Goal: Task Accomplishment & Management: Complete application form

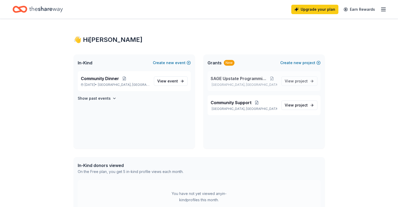
click at [246, 78] on span "SAGE Upstate Programming" at bounding box center [239, 78] width 56 height 6
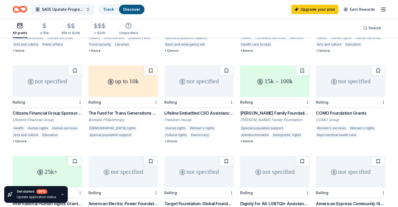
scroll to position [262, 0]
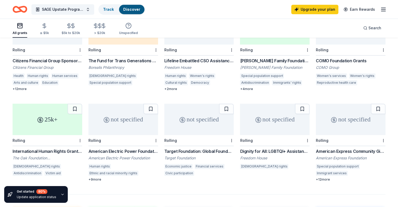
click at [259, 148] on div "Dignity for All: LGBTQI+ Assistance Program" at bounding box center [275, 151] width 70 height 6
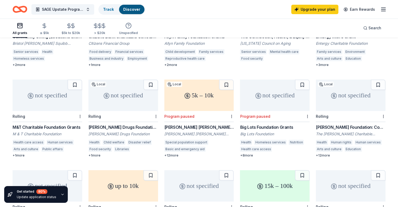
scroll to position [0, 0]
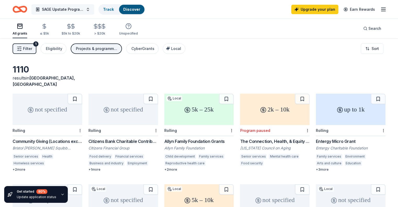
click at [94, 9] on button "SAGE Upstate Programming" at bounding box center [62, 9] width 63 height 10
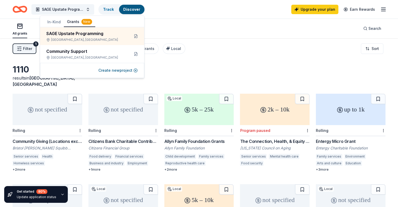
click at [50, 23] on button "In-Kind" at bounding box center [54, 21] width 20 height 9
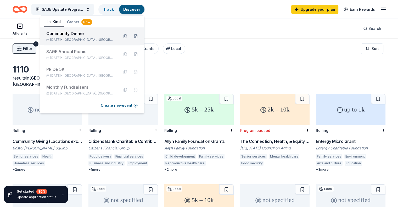
click at [53, 39] on div "Oct 18, 2025 • Syracuse, NY" at bounding box center [80, 40] width 69 height 4
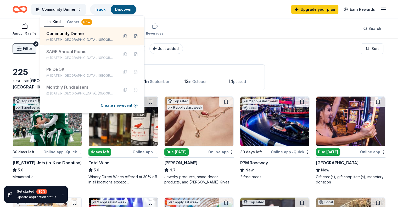
click at [217, 51] on div "Filter 2 Application methods Causes Eligibility Just added Sort" at bounding box center [199, 48] width 398 height 21
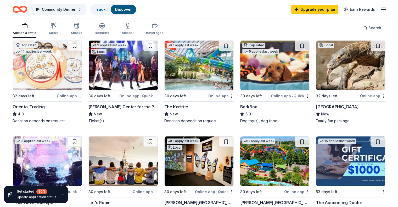
scroll to position [210, 0]
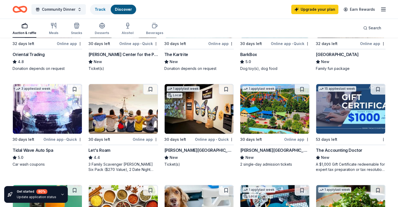
click at [318, 151] on div "The Accounting Doctor" at bounding box center [339, 150] width 47 height 6
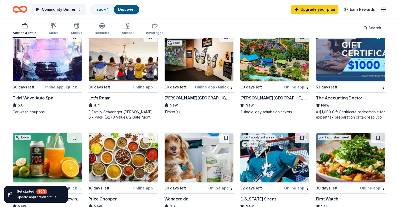
scroll to position [314, 0]
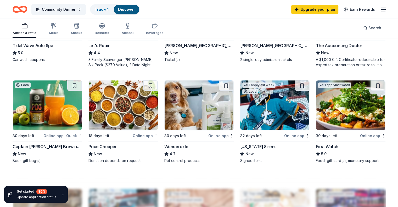
click at [198, 122] on img at bounding box center [199, 105] width 69 height 50
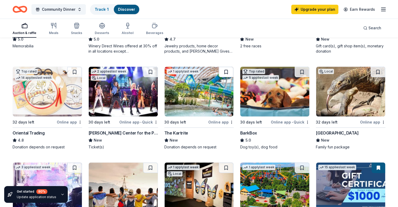
scroll to position [0, 0]
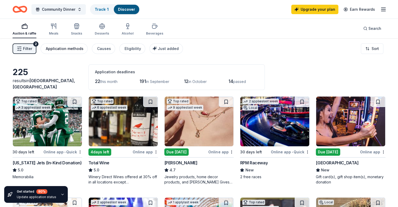
click at [80, 48] on div "Application methods" at bounding box center [65, 49] width 38 height 6
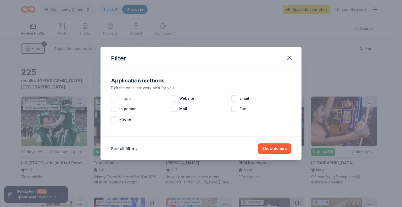
click at [116, 99] on div at bounding box center [114, 98] width 6 height 6
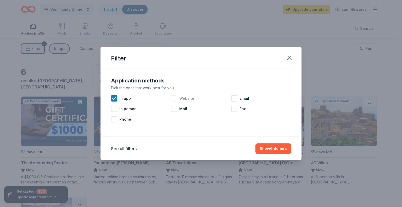
click at [184, 101] on span "Website" at bounding box center [186, 98] width 15 height 6
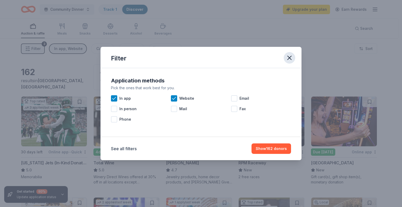
click at [292, 59] on icon "button" at bounding box center [289, 57] width 7 height 7
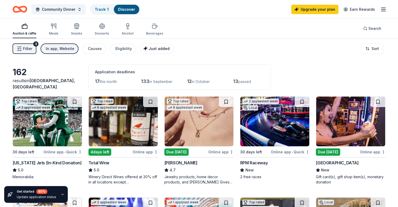
click at [170, 49] on span "Just added" at bounding box center [159, 48] width 21 height 4
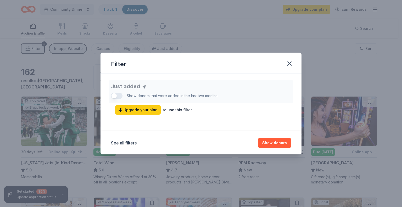
click at [294, 67] on button "button" at bounding box center [290, 64] width 12 height 12
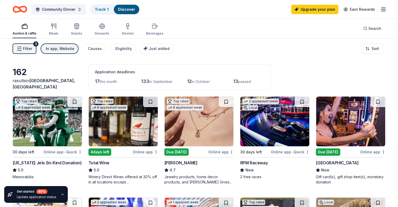
click at [293, 66] on div "Filter" at bounding box center [199, 65] width 191 height 20
click at [69, 46] on div "In app, Website" at bounding box center [60, 49] width 29 height 6
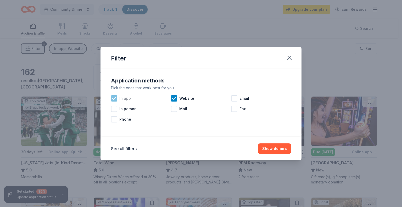
click at [116, 97] on icon at bounding box center [113, 98] width 3 height 2
click at [172, 97] on icon at bounding box center [174, 98] width 5 height 5
click at [287, 57] on icon "button" at bounding box center [289, 57] width 7 height 7
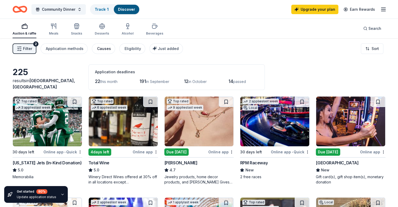
click at [111, 47] on div "Causes" at bounding box center [104, 49] width 14 height 6
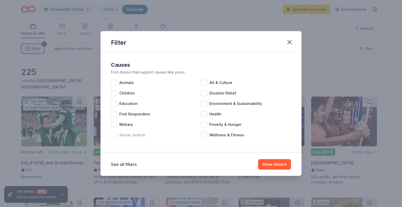
click at [116, 134] on div at bounding box center [114, 135] width 6 height 6
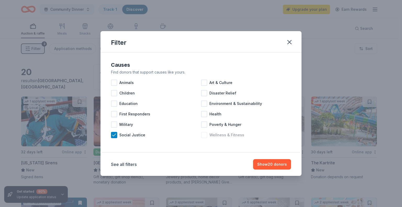
click at [214, 136] on span "Wellness & Fitness" at bounding box center [227, 135] width 35 height 6
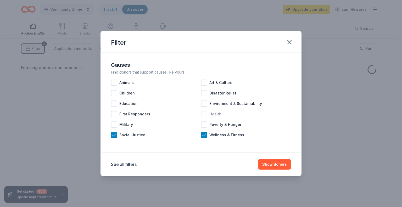
click at [203, 115] on div at bounding box center [204, 114] width 6 height 6
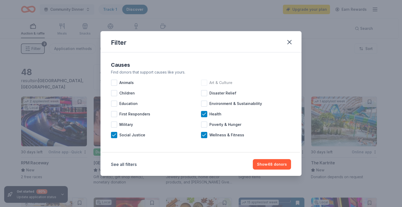
click at [208, 83] on div "Art & Culture" at bounding box center [246, 83] width 90 height 10
click at [279, 166] on button "Show 52 donors" at bounding box center [273, 164] width 38 height 10
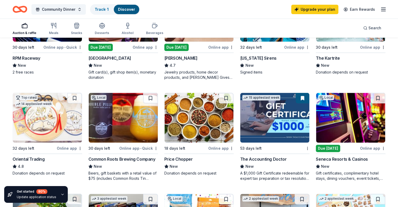
scroll to position [131, 0]
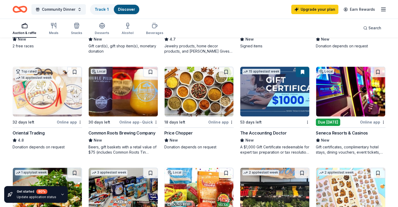
click at [349, 134] on div "Seneca Resorts & Casinos" at bounding box center [342, 133] width 52 height 6
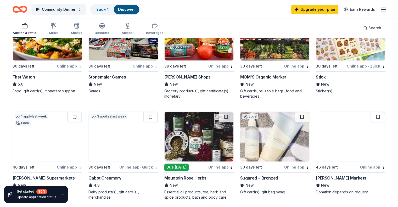
scroll to position [314, 0]
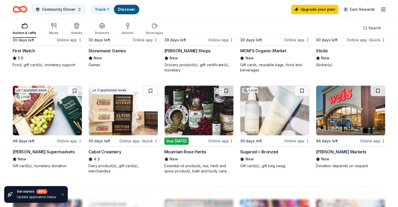
click at [200, 123] on img at bounding box center [199, 111] width 69 height 50
click at [264, 131] on img at bounding box center [275, 111] width 69 height 50
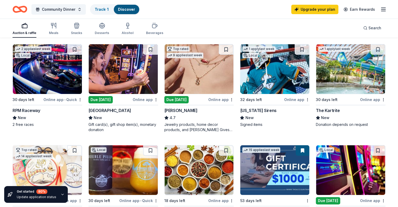
scroll to position [0, 0]
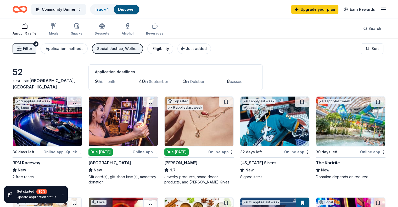
click at [166, 48] on div "Eligibility" at bounding box center [161, 49] width 17 height 6
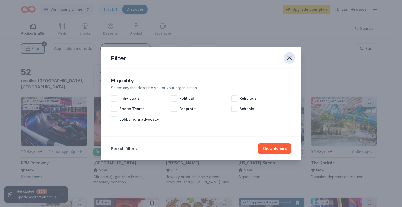
click at [291, 57] on icon "button" at bounding box center [289, 57] width 7 height 7
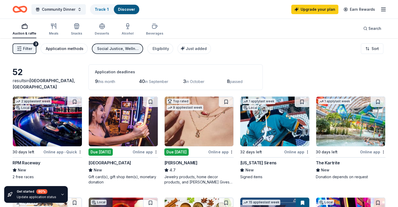
click at [71, 48] on div "Application methods" at bounding box center [65, 49] width 38 height 6
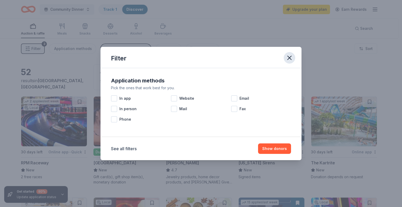
click at [288, 59] on icon "button" at bounding box center [290, 58] width 4 height 4
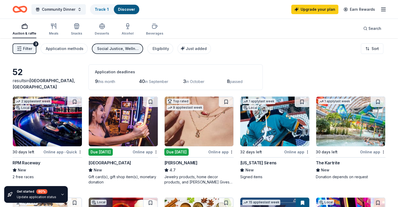
click at [32, 48] on span "Filter" at bounding box center [27, 49] width 9 height 6
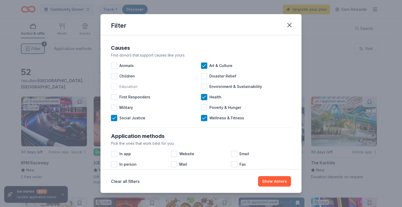
click at [111, 89] on div at bounding box center [114, 87] width 6 height 6
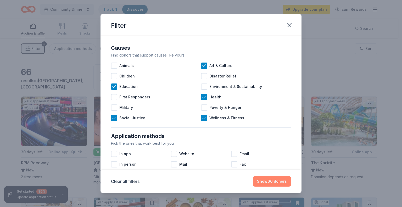
click at [285, 181] on button "Show 66 donors" at bounding box center [272, 181] width 38 height 10
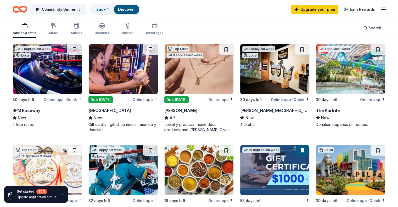
scroll to position [105, 0]
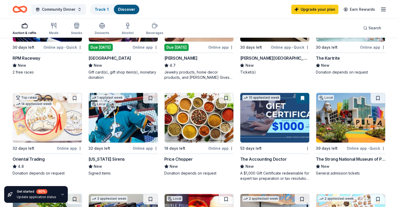
click at [331, 145] on div "39 days left" at bounding box center [327, 148] width 22 height 6
click at [86, 7] on button "Community Dinner" at bounding box center [58, 9] width 54 height 10
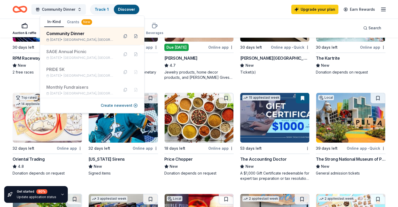
click at [73, 22] on button "Grants New" at bounding box center [79, 21] width 31 height 9
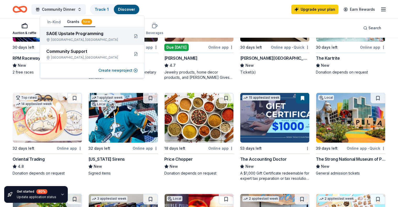
click at [69, 37] on div "SAGE Upstate Programming Syracuse, NY" at bounding box center [85, 36] width 79 height 12
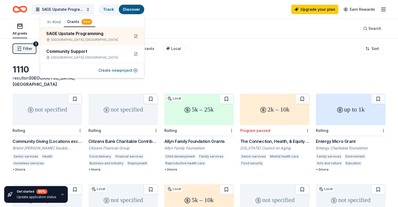
click at [223, 56] on div "Filter 1 Eligibility Projects & programming, Education, Training and capacity b…" at bounding box center [199, 48] width 398 height 21
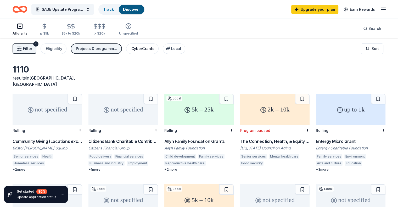
click at [150, 49] on div "CyberGrants" at bounding box center [143, 49] width 23 height 6
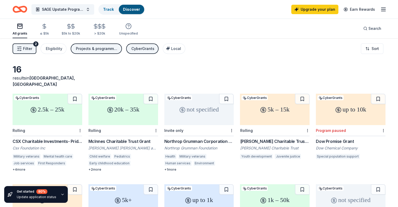
click at [104, 48] on div "Projects & programming, Education, Training and capacity building, Other" at bounding box center [97, 49] width 42 height 6
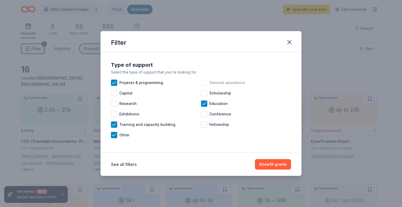
click at [203, 81] on div at bounding box center [204, 83] width 6 height 6
click at [272, 160] on button "Show 16 grants" at bounding box center [273, 164] width 36 height 10
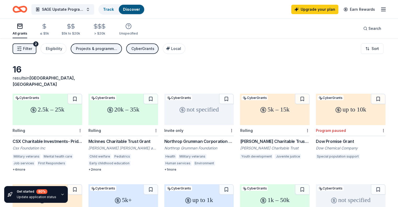
click at [32, 47] on span "Filter" at bounding box center [27, 49] width 9 height 6
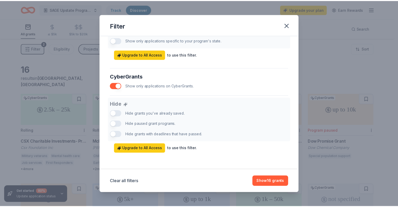
scroll to position [210, 0]
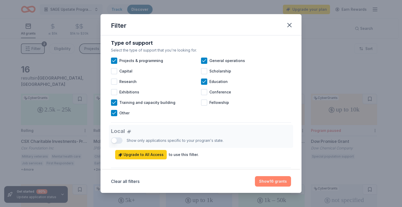
click at [278, 183] on button "Show 16 grants" at bounding box center [273, 181] width 36 height 10
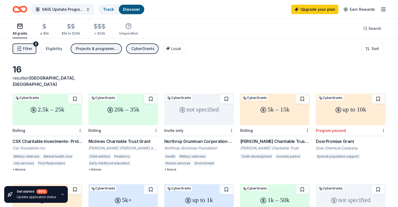
click at [111, 50] on div "Projects & programming, Education, Training and capacity building, Other, Gener…" at bounding box center [97, 49] width 42 height 6
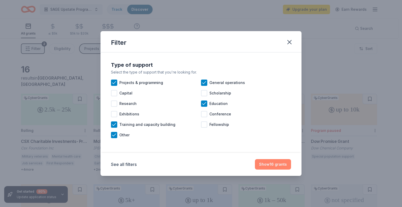
click at [271, 167] on button "Show 16 grants" at bounding box center [273, 164] width 36 height 10
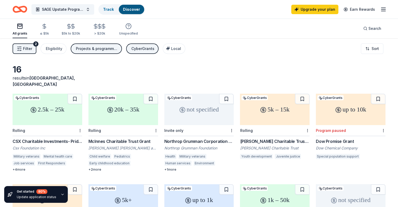
click at [151, 43] on button "CyberGrants" at bounding box center [142, 48] width 32 height 10
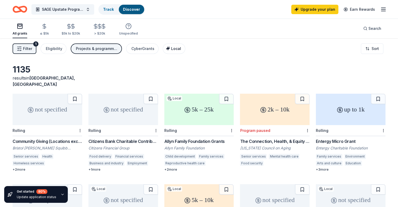
click at [182, 52] on button "Local" at bounding box center [174, 48] width 23 height 10
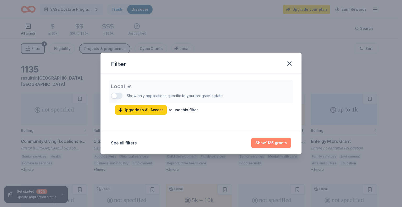
click at [276, 143] on button "Show 1135 grants" at bounding box center [272, 143] width 40 height 10
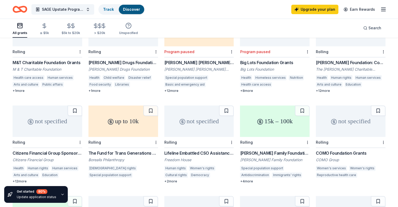
scroll to position [248, 0]
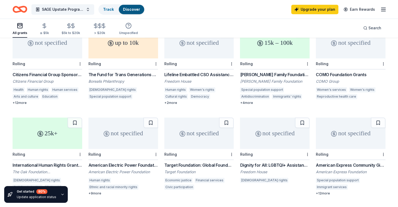
click at [362, 162] on div "American Express Community Giving" at bounding box center [351, 165] width 70 height 6
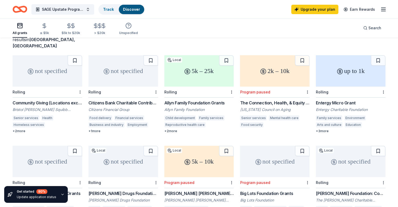
scroll to position [0, 0]
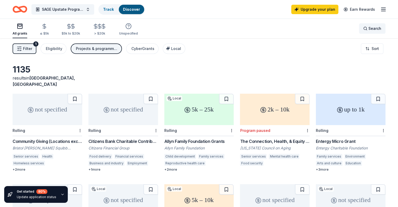
click at [369, 26] on span "Search" at bounding box center [375, 28] width 13 height 6
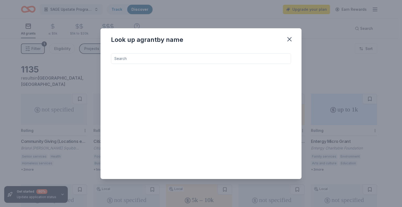
click at [183, 58] on input at bounding box center [201, 58] width 180 height 10
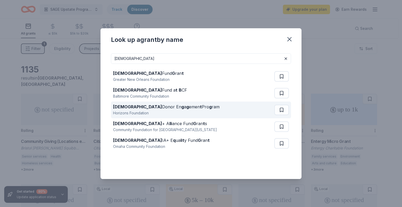
click at [127, 114] on div "Horizons Foundation" at bounding box center [166, 113] width 107 height 6
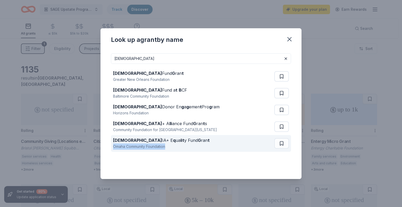
click at [200, 143] on div "LGBTQ IA+ E q ua l i t y Fund G ran t Omaha Community Foundation" at bounding box center [193, 143] width 161 height 17
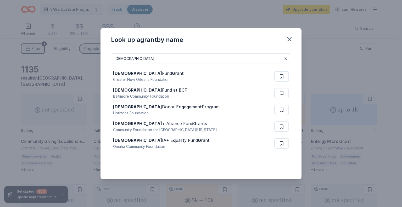
click at [155, 59] on input "lgbtq" at bounding box center [201, 58] width 180 height 10
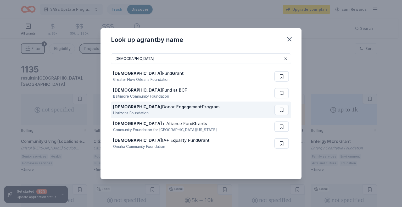
click at [168, 113] on div "Horizons Foundation" at bounding box center [166, 113] width 107 height 6
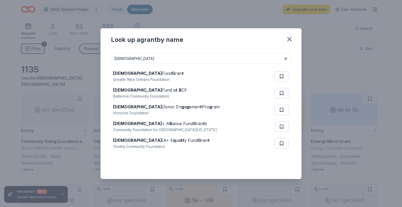
drag, startPoint x: 157, startPoint y: 52, endPoint x: 135, endPoint y: 52, distance: 22.5
click at [146, 52] on div "lgbtq LGBTQ Fund G ran t Greater New Orleans Foundation LGBTQ Fund a t B CF Bal…" at bounding box center [201, 114] width 201 height 130
drag, startPoint x: 135, startPoint y: 58, endPoint x: 131, endPoint y: 60, distance: 4.3
click at [135, 58] on input "lgbtq" at bounding box center [201, 58] width 180 height 10
drag, startPoint x: 131, startPoint y: 60, endPoint x: 79, endPoint y: 52, distance: 52.8
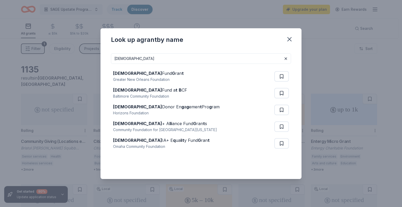
click at [80, 52] on div "Look up a grant by name lgbtq LGBTQ Fund G ran t Greater New Orleans Foundation…" at bounding box center [201, 103] width 402 height 207
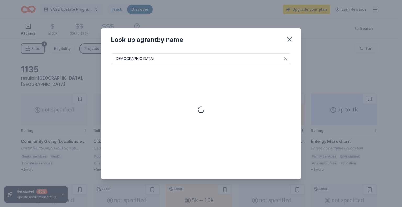
type input "Transgender"
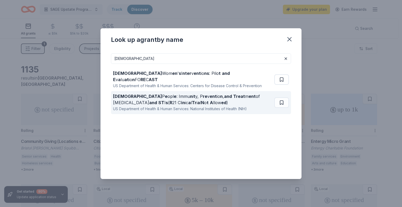
click at [165, 93] on div "Transgender P e opl e : Immu n i t y, P re v ent io n , and Treat m ent of HIV …" at bounding box center [192, 99] width 159 height 13
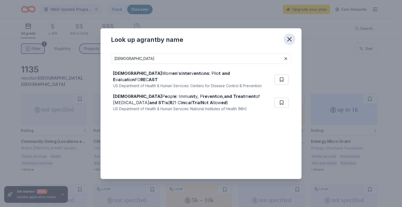
click at [291, 37] on icon "button" at bounding box center [289, 39] width 7 height 7
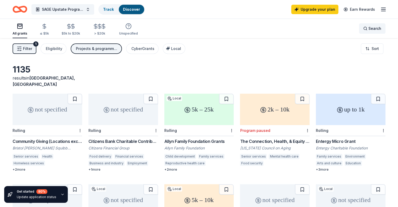
click at [369, 27] on span "Search" at bounding box center [375, 28] width 13 height 6
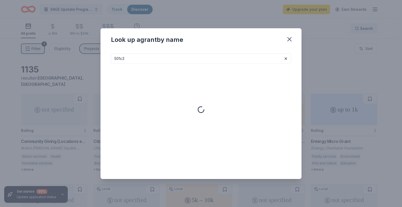
type input "501c3"
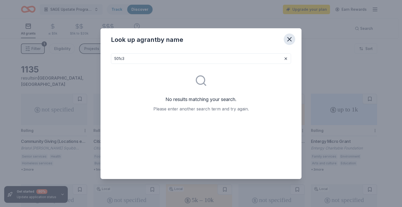
click at [291, 41] on icon "button" at bounding box center [290, 39] width 4 height 4
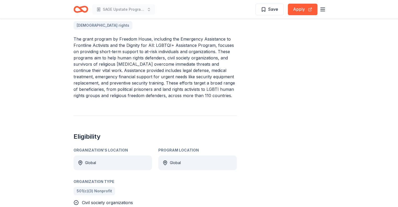
scroll to position [157, 0]
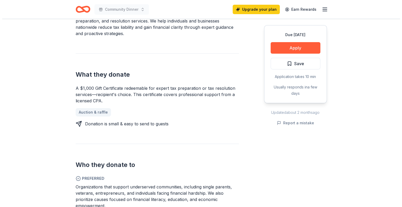
scroll to position [52, 0]
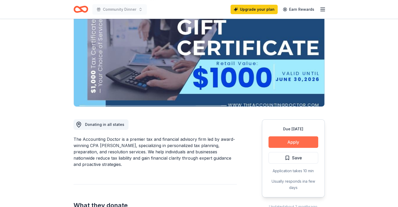
click at [302, 143] on button "Apply" at bounding box center [294, 143] width 50 height 12
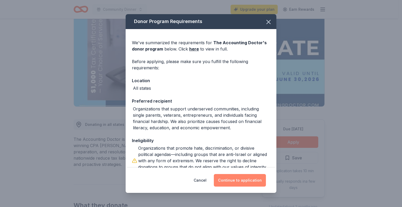
click at [228, 182] on button "Continue to application" at bounding box center [240, 180] width 52 height 13
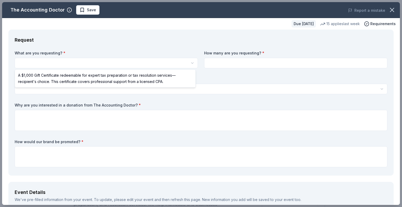
scroll to position [0, 0]
click at [72, 62] on html "Community Dinner Upgrade your plan Earn Rewards Due in 53 days Share The Accoun…" at bounding box center [201, 103] width 402 height 207
select select "A $1,000 Gift Certificate redeemable for expert tax preparation or tax resoluti…"
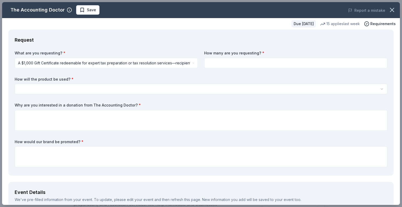
click at [238, 65] on input at bounding box center [295, 63] width 183 height 10
type input "2"
click at [56, 90] on html "Community Dinner Upgrade your plan Earn Rewards Due in 53 days Share The Accoun…" at bounding box center [201, 103] width 402 height 207
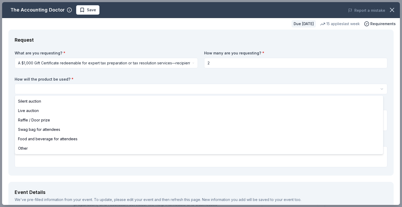
select select "silentAuction"
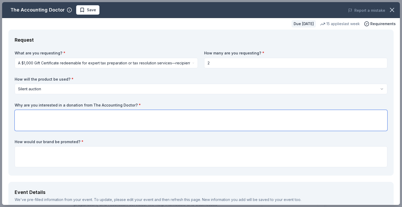
click at [56, 119] on textarea at bounding box center [201, 120] width 373 height 21
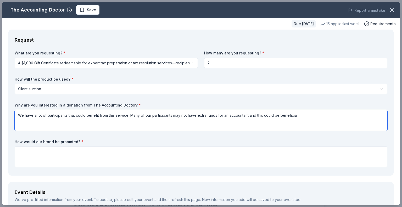
scroll to position [26, 0]
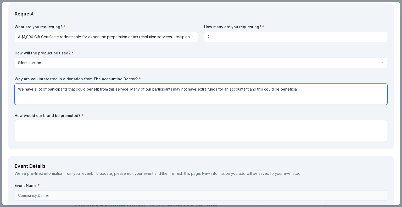
type textarea "We have a lot of participants that could benefit from this service. Many of our…"
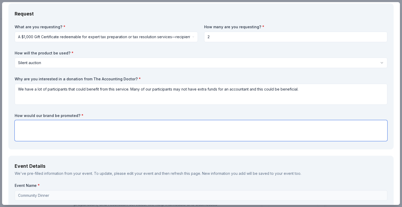
click at [41, 124] on textarea at bounding box center [201, 130] width 373 height 21
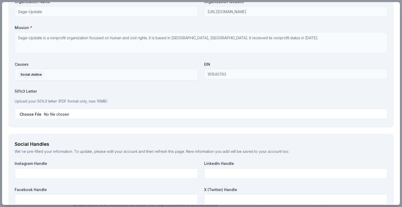
scroll to position [498, 0]
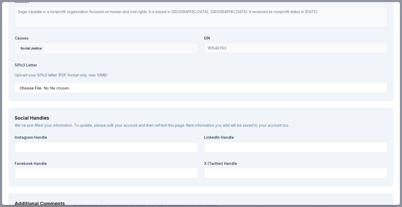
type textarea "At our Community Dinner, in our newsletter (mailed monthly to 1000 people), soc…"
click at [40, 168] on div at bounding box center [106, 173] width 183 height 10
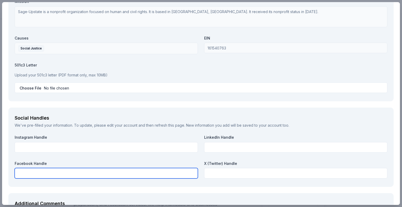
click at [42, 174] on input "text" at bounding box center [106, 173] width 183 height 10
type input "Sageupstate1"
click at [158, 172] on input "Sageupstate1" at bounding box center [106, 173] width 183 height 10
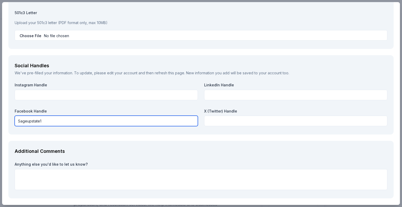
scroll to position [570, 0]
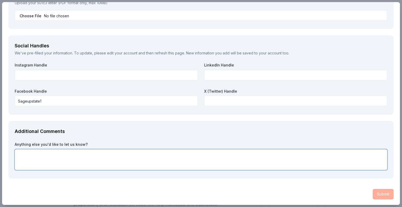
click at [100, 158] on textarea at bounding box center [201, 159] width 373 height 21
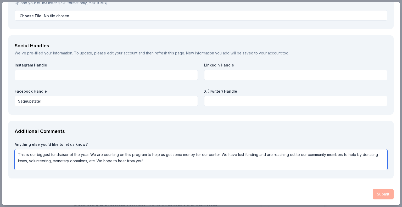
type textarea "This is our biggest fundraiser of the year. We are counting on this program to …"
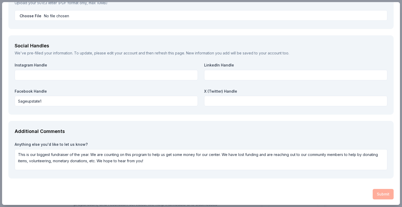
click at [383, 192] on div "Submit" at bounding box center [201, 194] width 386 height 10
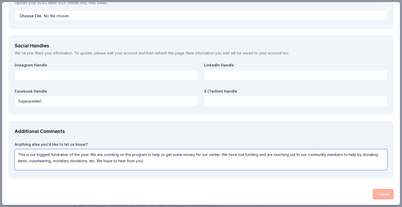
click at [148, 162] on textarea "This is our biggest fundraiser of the year. We are counting on this program to …" at bounding box center [201, 159] width 373 height 21
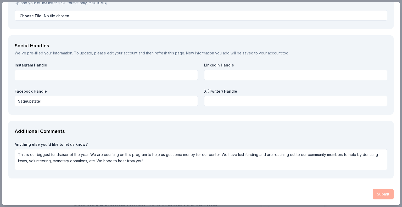
click at [376, 195] on div "Submit" at bounding box center [201, 194] width 386 height 10
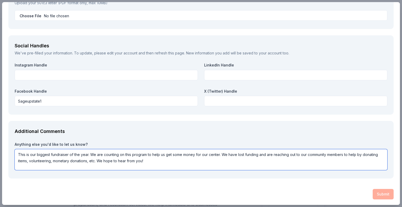
click at [108, 160] on textarea "This is our biggest fundraiser of the year. We are counting on this program to …" at bounding box center [201, 159] width 373 height 21
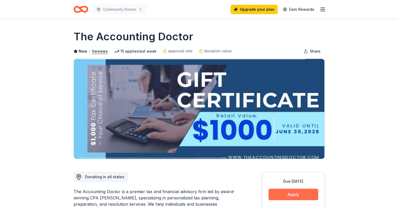
click at [299, 195] on button "Apply" at bounding box center [294, 195] width 50 height 12
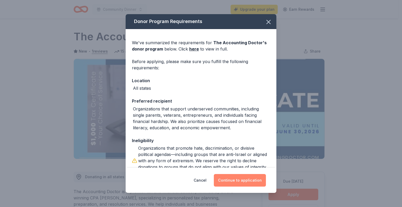
click at [243, 183] on button "Continue to application" at bounding box center [240, 180] width 52 height 13
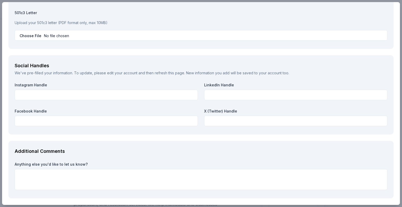
scroll to position [570, 0]
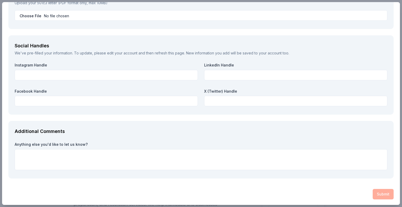
click at [376, 194] on div "Submit" at bounding box center [201, 194] width 386 height 10
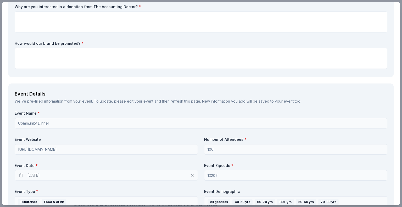
scroll to position [0, 0]
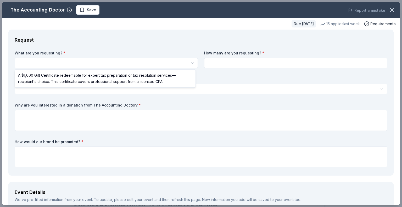
click at [52, 62] on html "Community Dinner Upgrade your plan Earn Rewards Due [DATE] Share The Accounting…" at bounding box center [201, 103] width 402 height 207
select select "A $1,000 Gift Certificate redeemable for expert tax preparation or tax resoluti…"
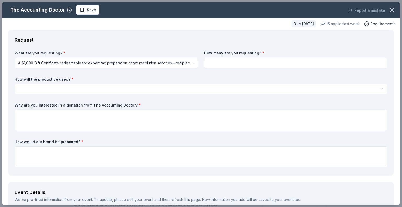
click at [268, 69] on div "What are you requesting? * A $1,000 Gift Certificate redeemable for expert tax …" at bounding box center [201, 110] width 373 height 119
click at [261, 63] on input at bounding box center [295, 63] width 183 height 10
type input "2"
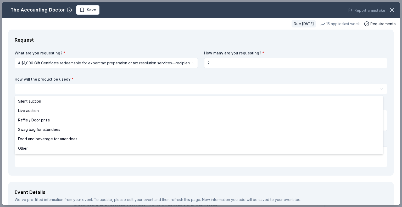
click at [43, 92] on html "Community Dinner Upgrade your plan Earn Rewards Due in 53 days Share The Accoun…" at bounding box center [201, 103] width 402 height 207
select select "silentAuction"
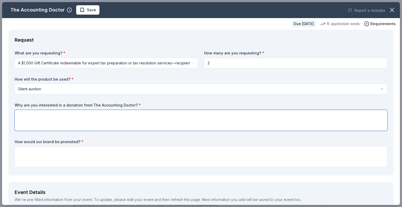
click at [50, 119] on textarea at bounding box center [201, 120] width 373 height 21
type textarea "O"
drag, startPoint x: 170, startPoint y: 110, endPoint x: 180, endPoint y: 115, distance: 11.8
type textarea "This service is one our participants can benefit from. They may not be able to …"
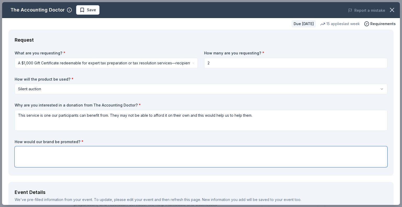
click at [33, 157] on textarea at bounding box center [201, 156] width 373 height 21
type textarea "O"
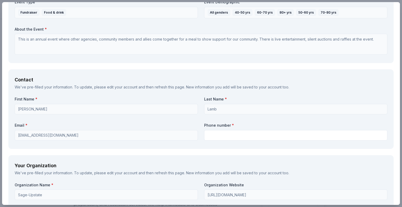
scroll to position [341, 0]
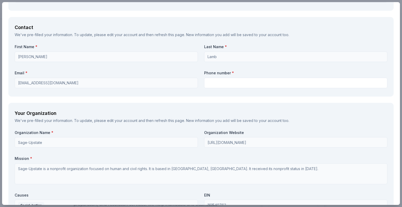
type textarea "In our monthly newsletter, the Community Dinner program and advertisements at t…"
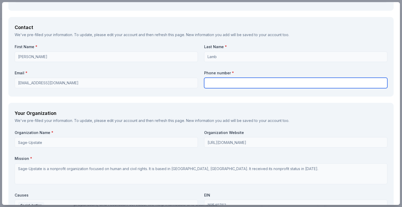
drag, startPoint x: 219, startPoint y: 78, endPoint x: 221, endPoint y: 80, distance: 3.5
click at [219, 78] on input "text" at bounding box center [295, 83] width 183 height 10
type input "3154781923"
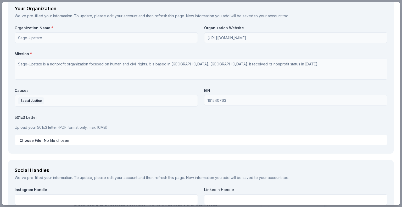
click at [29, 127] on p "Upload your 501c3 letter (PDF format only, max 10MB)" at bounding box center [201, 127] width 373 height 6
click at [28, 117] on label "501c3 Letter" at bounding box center [201, 117] width 373 height 5
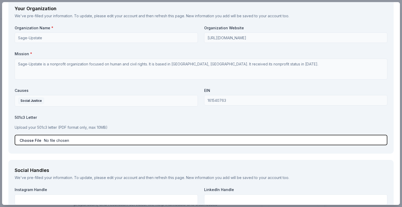
click at [30, 138] on input "file" at bounding box center [201, 140] width 373 height 10
type input "C:\fakepath\501(c)3 Letter.pdf"
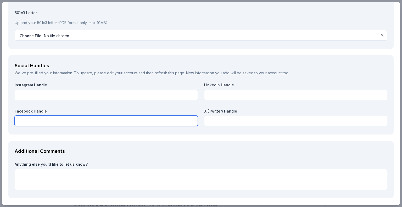
click at [26, 118] on input "text" at bounding box center [106, 121] width 183 height 10
type input "Sageupstate1"
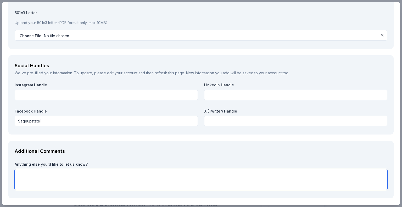
click at [101, 173] on textarea at bounding box center [201, 179] width 373 height 21
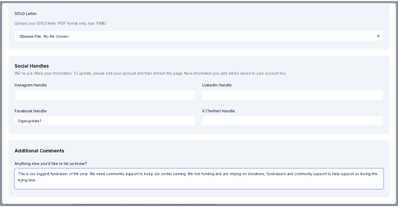
scroll to position [570, 0]
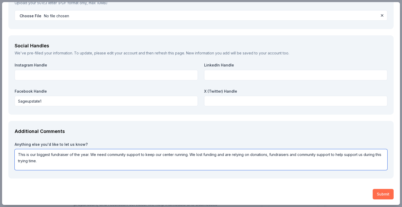
type textarea "This is our biggest fundraiser of the year. We need community support to keep o…"
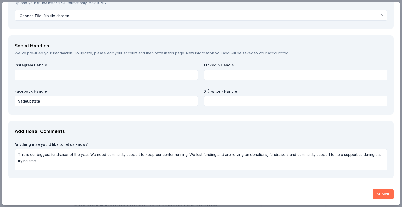
click at [373, 195] on button "Submit" at bounding box center [383, 194] width 21 height 10
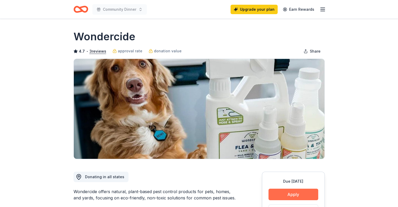
click at [299, 195] on button "Apply" at bounding box center [294, 195] width 50 height 12
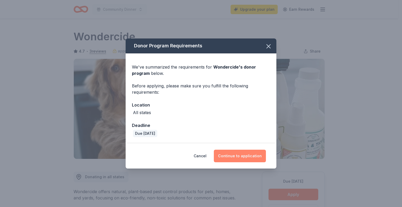
click at [241, 157] on button "Continue to application" at bounding box center [240, 156] width 52 height 13
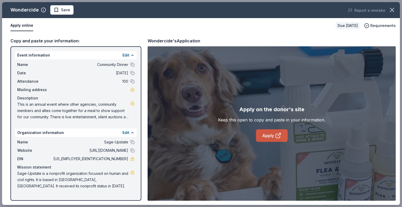
click at [277, 137] on icon at bounding box center [278, 136] width 6 height 6
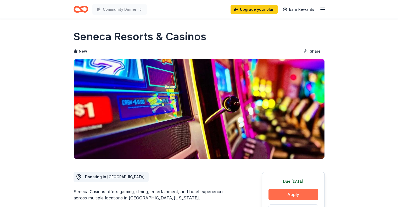
click at [298, 196] on button "Apply" at bounding box center [294, 195] width 50 height 12
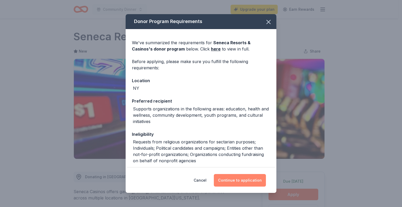
click at [226, 181] on button "Continue to application" at bounding box center [240, 180] width 52 height 13
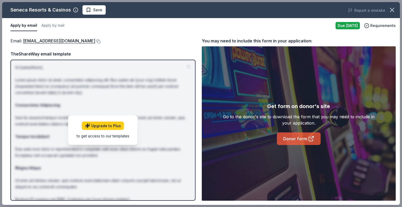
click at [280, 141] on link "Donor form" at bounding box center [299, 139] width 44 height 13
drag, startPoint x: 88, startPoint y: 41, endPoint x: 50, endPoint y: 41, distance: 37.5
click at [50, 41] on div "Email : [EMAIL_ADDRESS][DOMAIN_NAME]" at bounding box center [102, 40] width 185 height 7
click at [95, 40] on button at bounding box center [97, 41] width 5 height 4
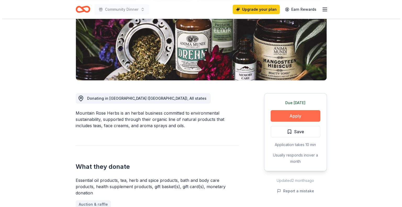
scroll to position [52, 0]
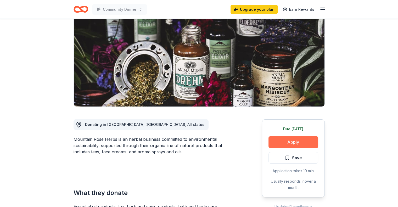
click at [285, 141] on button "Apply" at bounding box center [294, 143] width 50 height 12
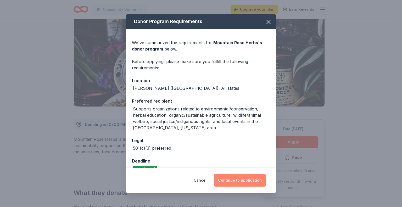
click at [248, 180] on button "Continue to application" at bounding box center [240, 180] width 52 height 13
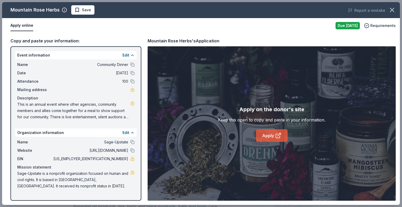
click at [270, 132] on link "Apply" at bounding box center [272, 135] width 32 height 13
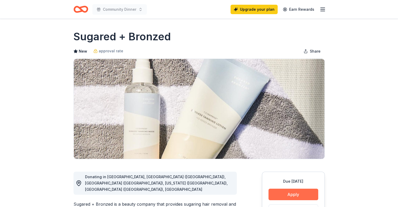
click at [290, 194] on button "Apply" at bounding box center [294, 195] width 50 height 12
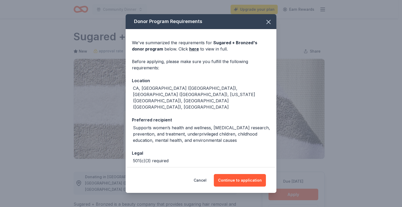
drag, startPoint x: 253, startPoint y: 176, endPoint x: 241, endPoint y: 121, distance: 56.5
click at [242, 119] on div "Donor Program Requirements We've summarized the requirements for Sugared + Bron…" at bounding box center [201, 103] width 151 height 179
click at [269, 19] on button "button" at bounding box center [269, 22] width 12 height 12
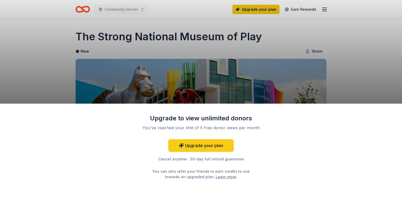
click at [363, 73] on div "Upgrade to view unlimited donors You've reached your limit of 5 free donor view…" at bounding box center [201, 103] width 402 height 207
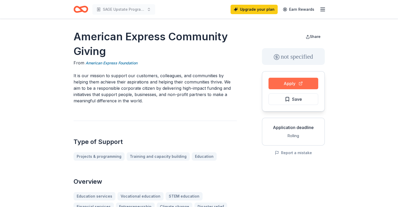
click at [298, 87] on button "Apply" at bounding box center [294, 84] width 50 height 12
click at [298, 83] on button "Apply" at bounding box center [294, 84] width 50 height 12
click at [115, 62] on link "American Express Foundation" at bounding box center [112, 63] width 52 height 6
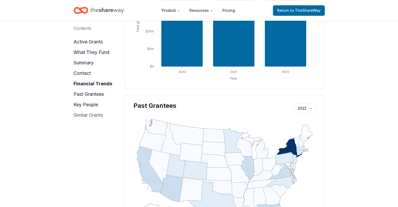
scroll to position [419, 0]
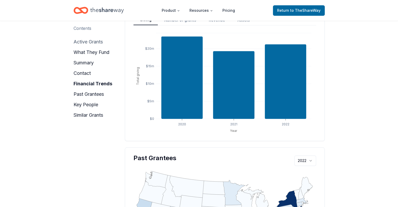
click at [90, 42] on button "active grants" at bounding box center [88, 42] width 29 height 8
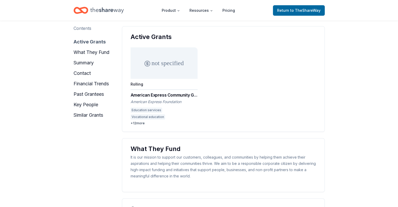
click at [90, 42] on button "active grants" at bounding box center [90, 42] width 32 height 8
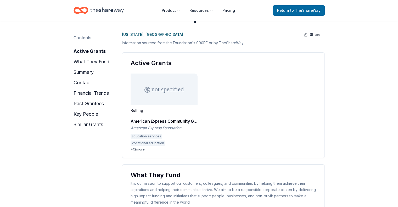
scroll to position [0, 0]
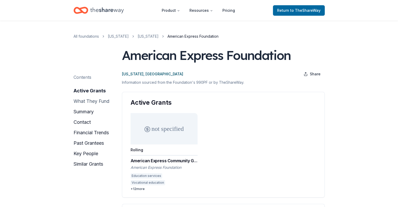
click at [85, 101] on button "what they fund" at bounding box center [92, 101] width 36 height 8
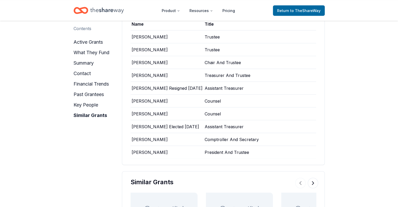
scroll to position [1120, 0]
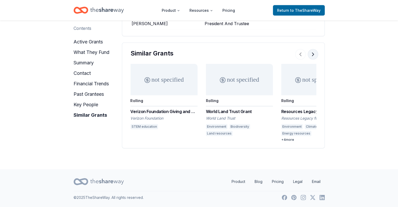
click at [311, 55] on button at bounding box center [313, 54] width 10 height 10
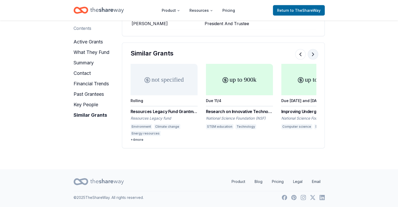
click at [311, 55] on button at bounding box center [313, 54] width 10 height 10
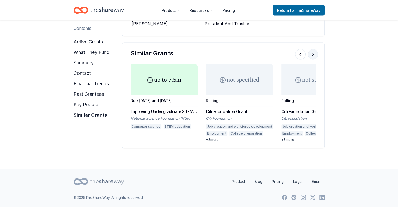
click at [311, 55] on button at bounding box center [313, 54] width 10 height 10
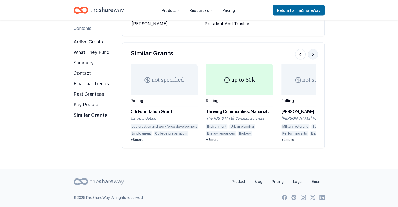
click at [311, 55] on button at bounding box center [313, 54] width 10 height 10
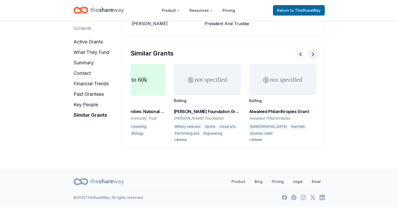
click at [311, 55] on button at bounding box center [313, 54] width 10 height 10
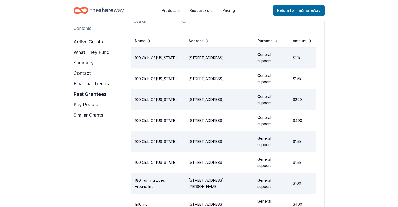
scroll to position [674, 0]
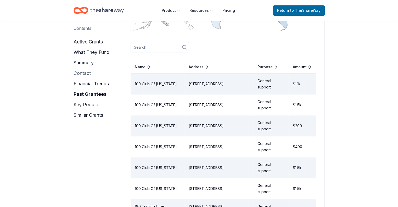
click at [84, 72] on button "contact" at bounding box center [82, 73] width 17 height 8
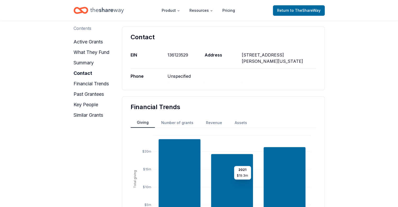
click at [214, 53] on div "Address" at bounding box center [223, 58] width 37 height 21
drag, startPoint x: 157, startPoint y: 69, endPoint x: 161, endPoint y: 71, distance: 4.6
click at [161, 70] on div "EIN 136123529 Address 200 VESEY STREET 48TH FL, NEW YORK, NY 10285 Phone Unspec…" at bounding box center [224, 66] width 186 height 36
drag, startPoint x: 175, startPoint y: 74, endPoint x: 180, endPoint y: 77, distance: 5.2
click at [176, 74] on span "Unspecified" at bounding box center [179, 76] width 23 height 5
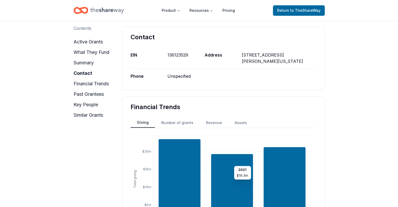
click at [189, 78] on span "Unspecified" at bounding box center [179, 76] width 23 height 5
drag, startPoint x: 166, startPoint y: 54, endPoint x: 195, endPoint y: 54, distance: 29.3
click at [195, 54] on div "EIN 136123529 Address 200 VESEY STREET 48TH FL, NEW YORK, NY 10285 Phone Unspec…" at bounding box center [224, 66] width 186 height 36
drag, startPoint x: 181, startPoint y: 58, endPoint x: 173, endPoint y: 58, distance: 7.9
click at [173, 58] on div "136123529" at bounding box center [186, 58] width 37 height 21
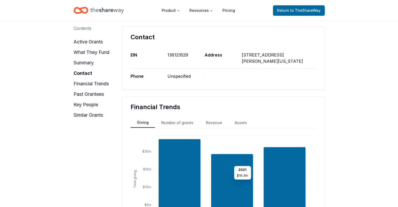
drag, startPoint x: 176, startPoint y: 54, endPoint x: 221, endPoint y: 54, distance: 45.1
click at [221, 54] on div "EIN 136123529 Address 200 VESEY STREET 48TH FL, NEW YORK, NY 10285 Phone Unspec…" at bounding box center [224, 66] width 186 height 36
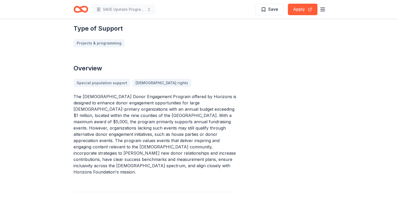
scroll to position [210, 0]
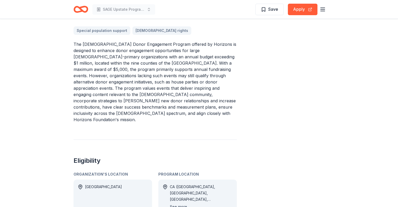
click at [179, 204] on button "See more" at bounding box center [178, 207] width 17 height 6
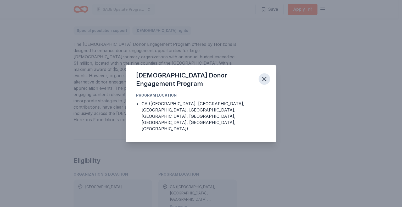
click at [265, 81] on icon "button" at bounding box center [265, 79] width 4 height 4
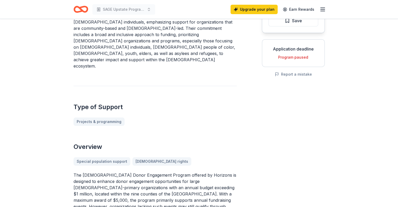
scroll to position [0, 0]
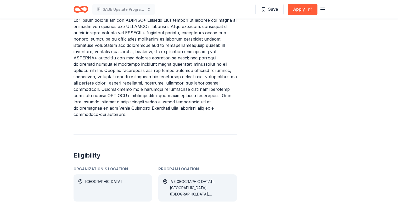
scroll to position [262, 0]
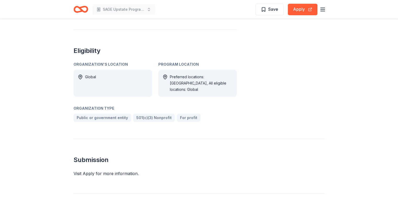
scroll to position [418, 0]
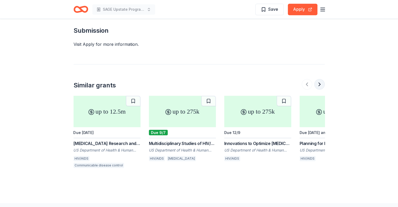
click at [317, 79] on button at bounding box center [320, 84] width 10 height 10
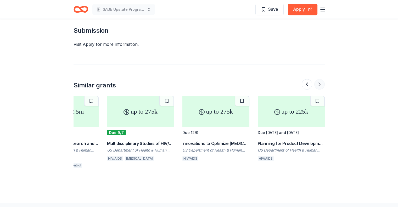
click at [317, 79] on div at bounding box center [313, 84] width 23 height 10
click at [318, 79] on div at bounding box center [313, 84] width 23 height 10
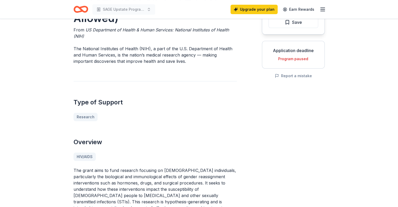
scroll to position [0, 0]
